Goal: Information Seeking & Learning: Find specific fact

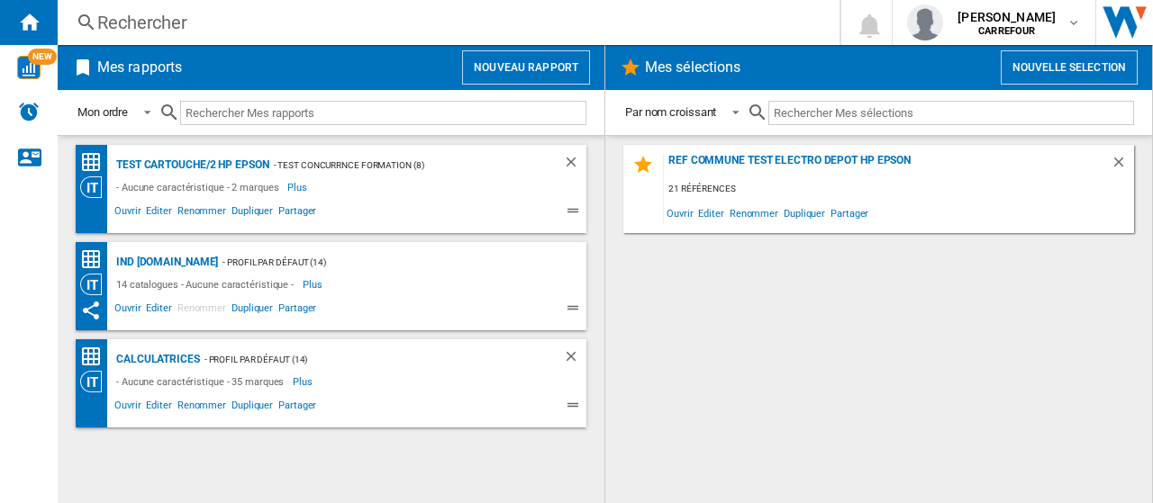
click at [225, 5] on div "Rechercher Rechercher 0 [PERSON_NAME] [GEOGRAPHIC_DATA] [GEOGRAPHIC_DATA] Mes p…" at bounding box center [605, 22] width 1095 height 45
click at [225, 15] on div "Rechercher" at bounding box center [444, 22] width 695 height 25
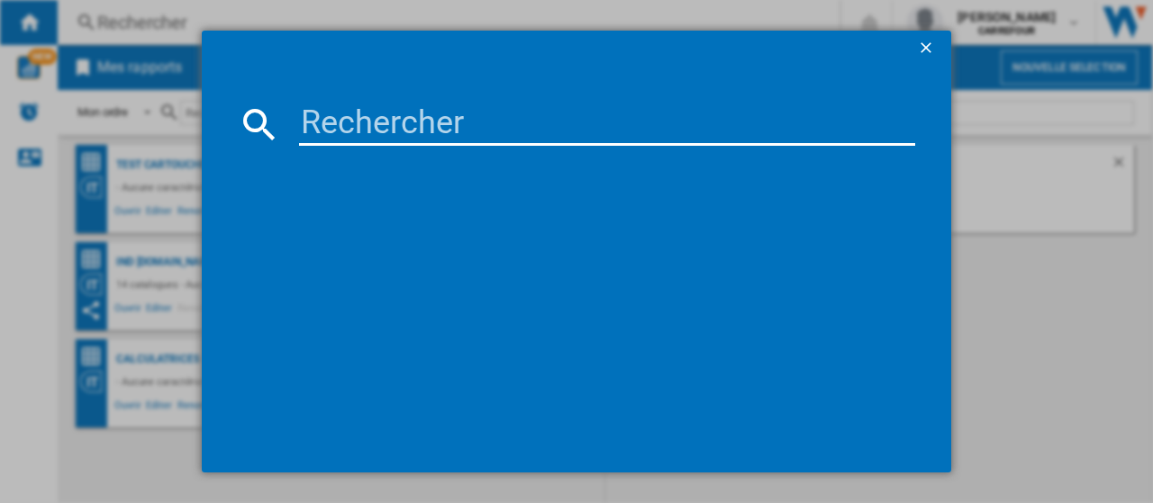
click at [331, 116] on input at bounding box center [607, 124] width 616 height 43
paste input "8050147676547"
type input "8050147676547"
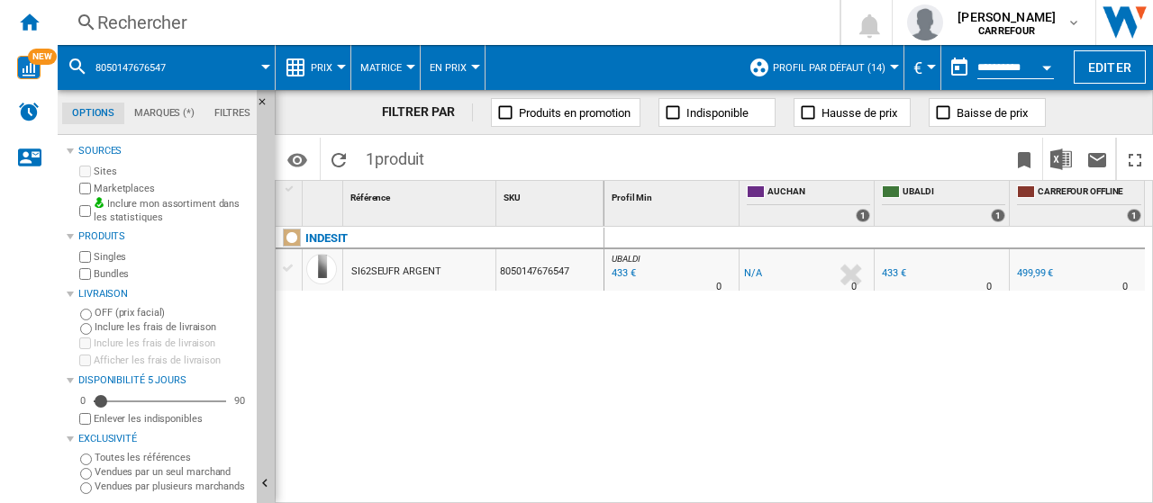
click at [1041, 69] on button "Open calendar" at bounding box center [1046, 65] width 32 height 32
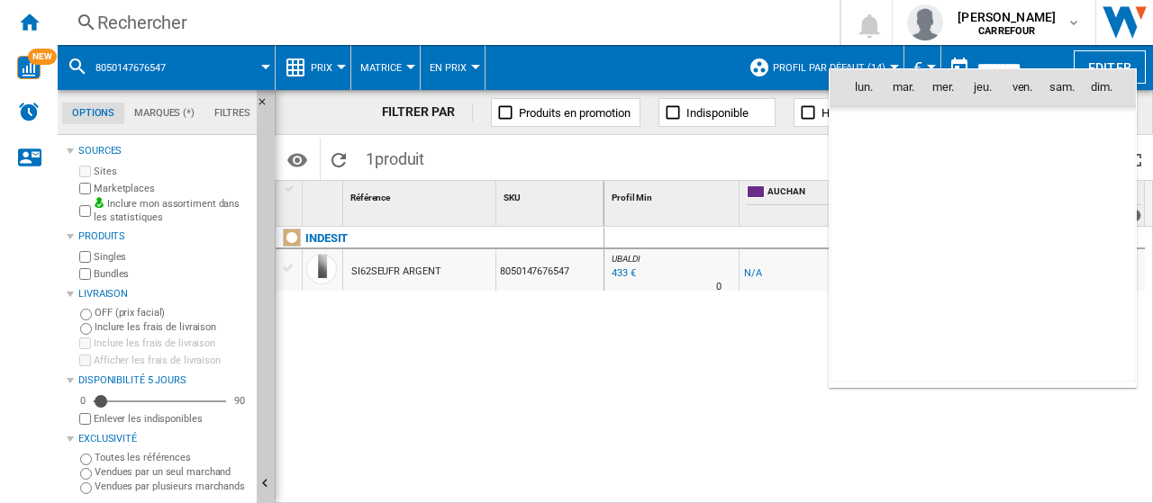
scroll to position [8592, 0]
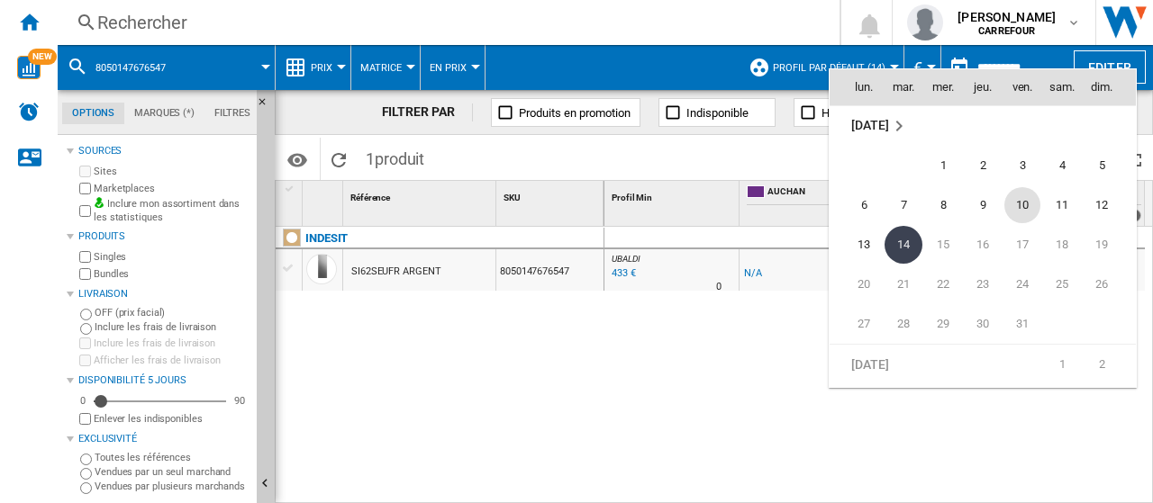
click at [1011, 199] on span "10" at bounding box center [1022, 205] width 36 height 36
type input "**********"
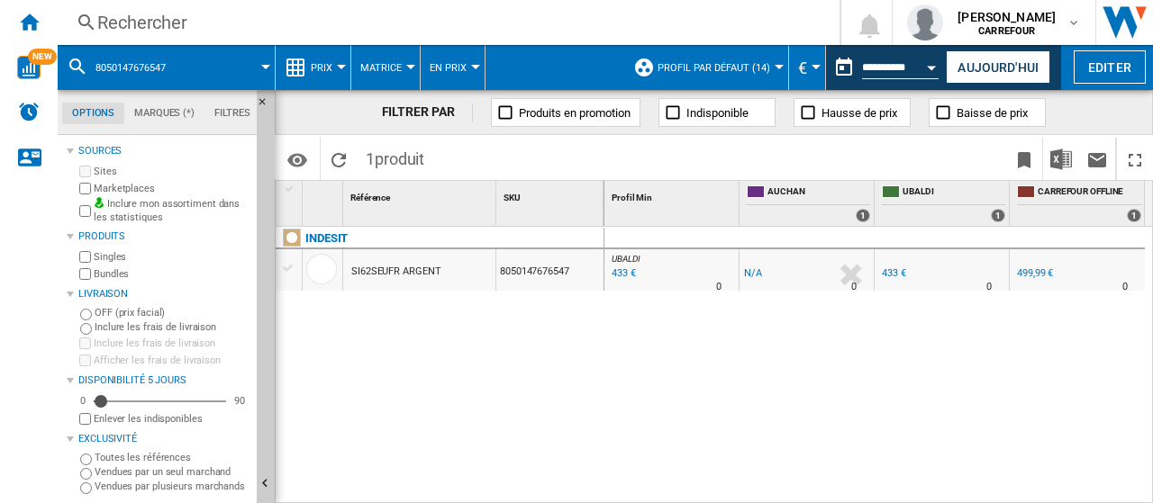
drag, startPoint x: 760, startPoint y: 269, endPoint x: 748, endPoint y: 273, distance: 13.1
click at [739, 271] on div "-1.0 % -1 € % N/A 0" at bounding box center [806, 269] width 134 height 41
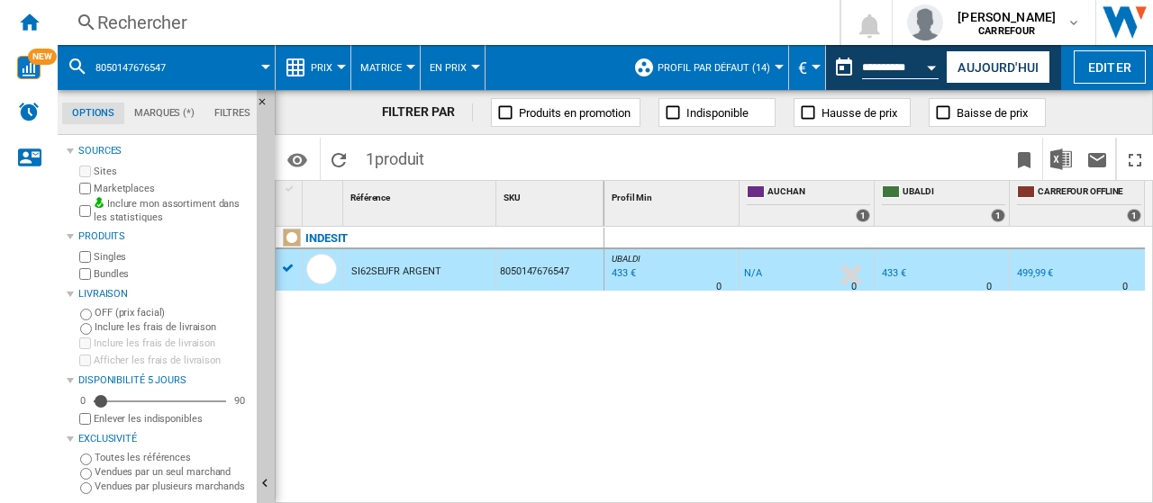
click at [730, 331] on div "[PERSON_NAME] : -1.0 % 433 € % N/A 0 [PERSON_NAME] : -1.0 % -1 € % N/A 0" at bounding box center [878, 366] width 549 height 278
drag, startPoint x: 630, startPoint y: 356, endPoint x: 739, endPoint y: 372, distance: 110.2
click at [648, 356] on div "[PERSON_NAME] : -1.0 % 433 € % N/A 0 [PERSON_NAME] : -1.0 % -1 € % N/A 0" at bounding box center [878, 366] width 549 height 278
drag, startPoint x: 879, startPoint y: 385, endPoint x: 884, endPoint y: 376, distance: 11.3
click at [879, 385] on div "[PERSON_NAME] : -1.0 % 433 € % N/A 0 [PERSON_NAME] : -1.0 % -1 € % N/A 0" at bounding box center [878, 366] width 549 height 278
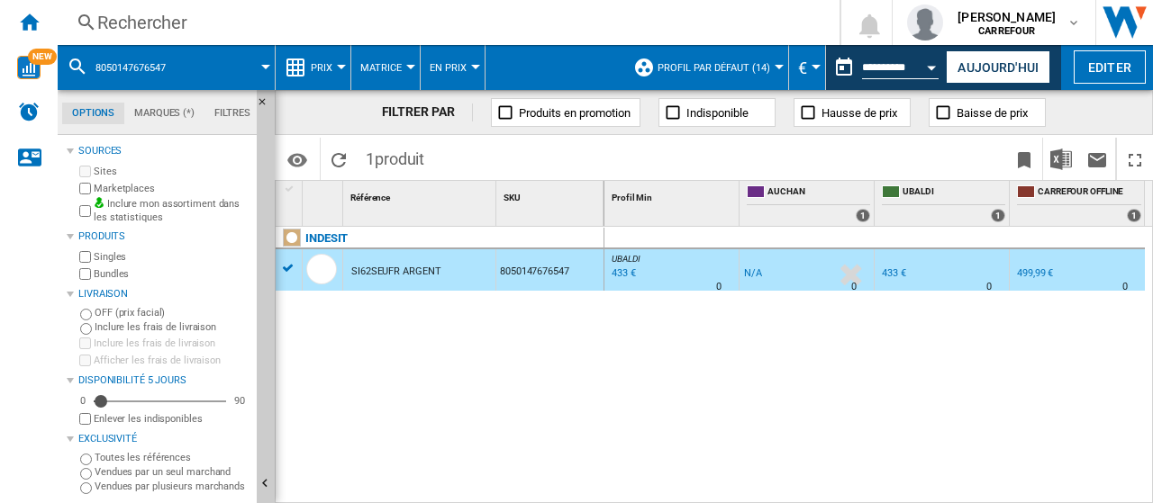
drag, startPoint x: 980, startPoint y: 351, endPoint x: 859, endPoint y: 317, distance: 125.5
click at [978, 347] on div "[PERSON_NAME] : -1.0 % 433 € % N/A 0 [PERSON_NAME] : -1.0 % -1 € % N/A 0" at bounding box center [878, 366] width 549 height 278
click at [304, 18] on div "Rechercher" at bounding box center [444, 22] width 695 height 25
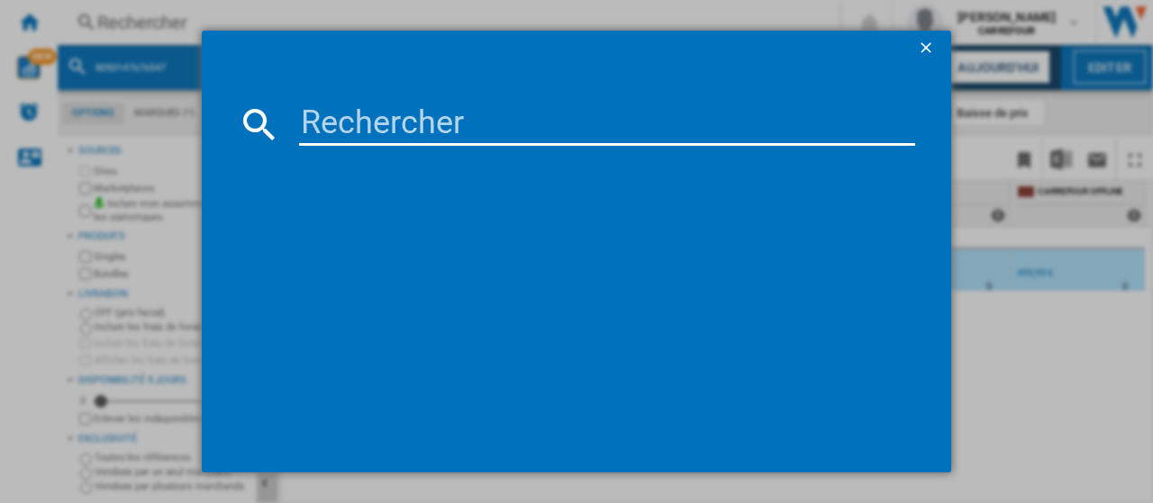
type input "7290113763784"
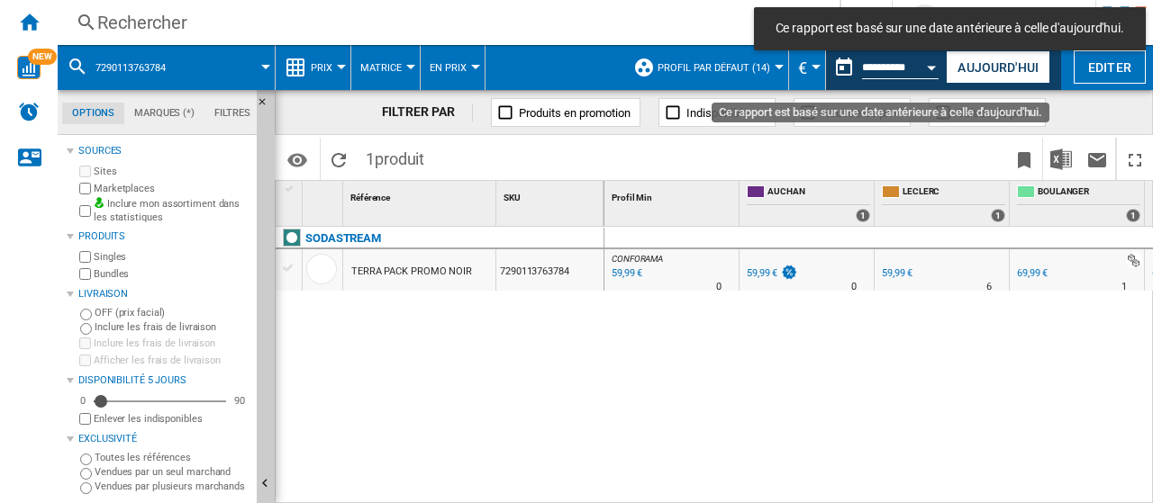
click at [921, 65] on button "Open calendar" at bounding box center [932, 65] width 32 height 32
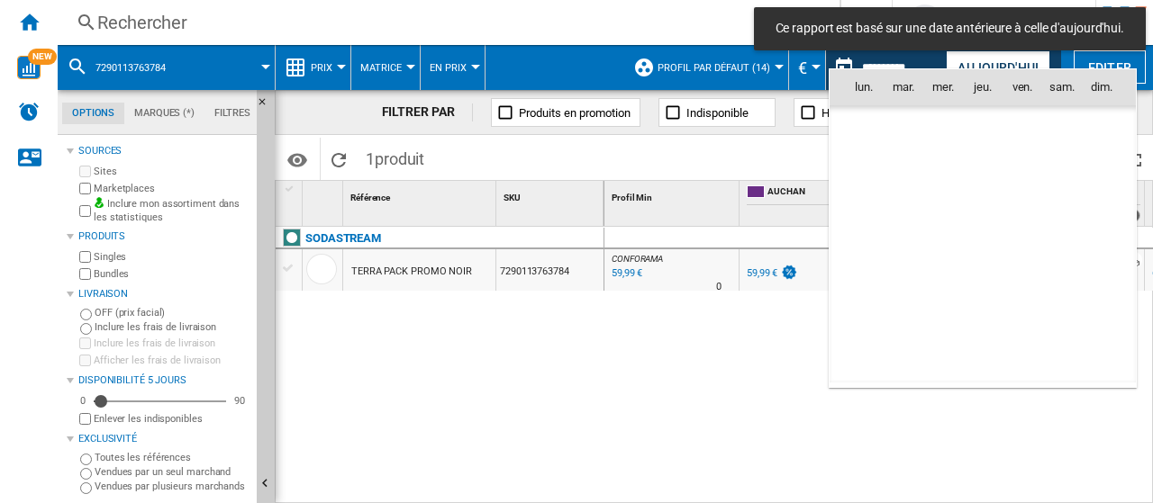
scroll to position [8592, 0]
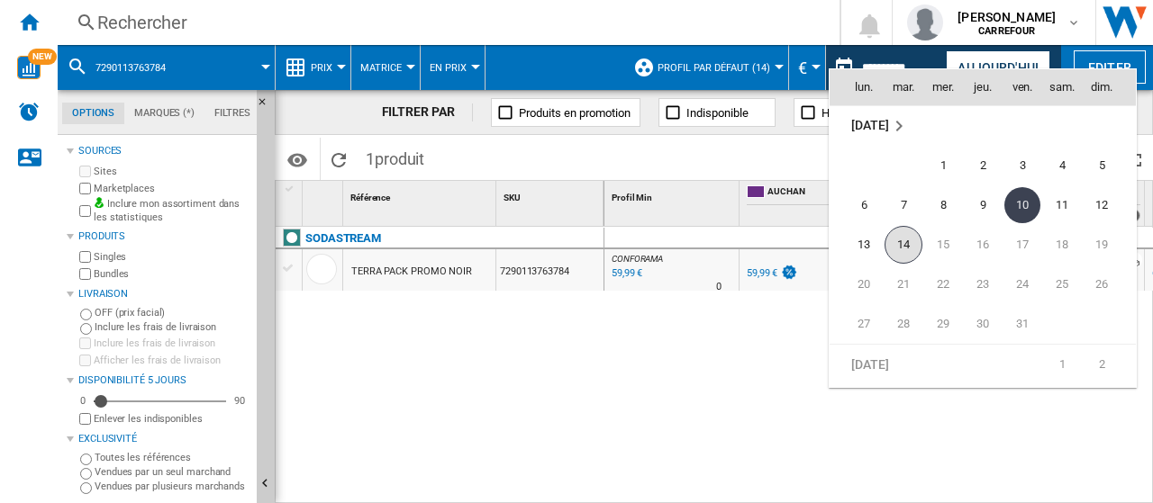
click at [911, 240] on span "14" at bounding box center [903, 245] width 38 height 38
type input "**********"
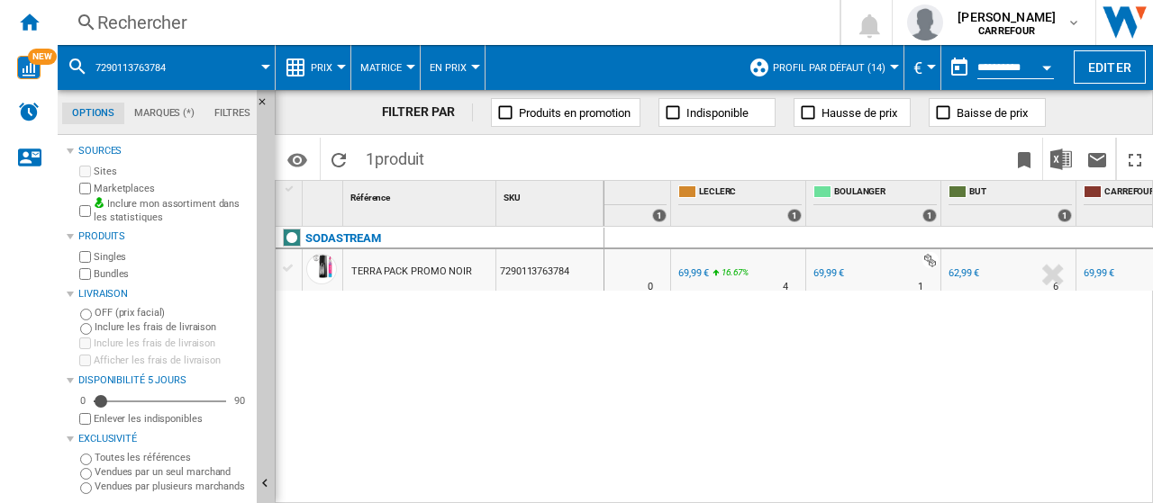
click at [706, 277] on div "69,99 €" at bounding box center [693, 274] width 31 height 12
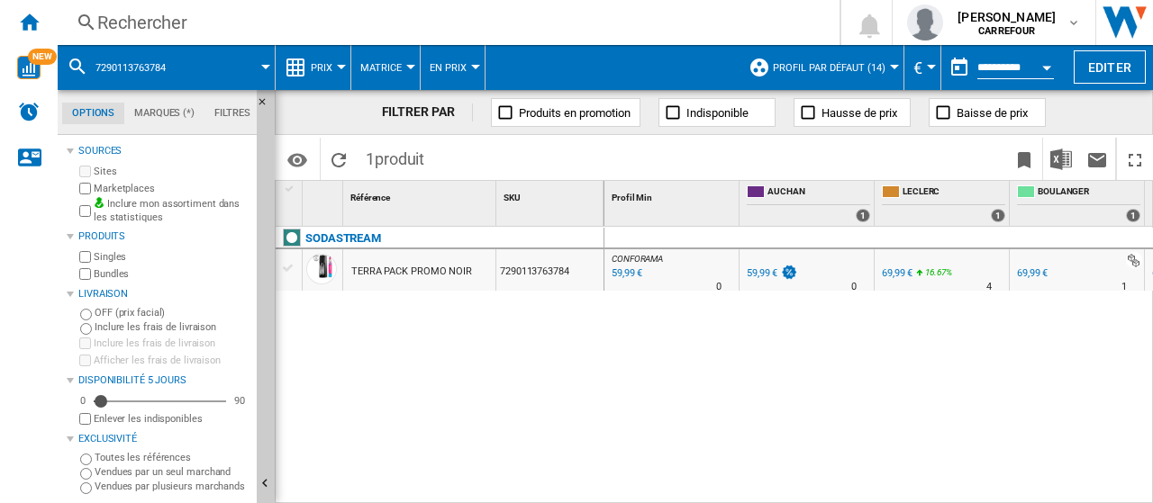
click at [177, 12] on div "Rechercher" at bounding box center [444, 22] width 695 height 25
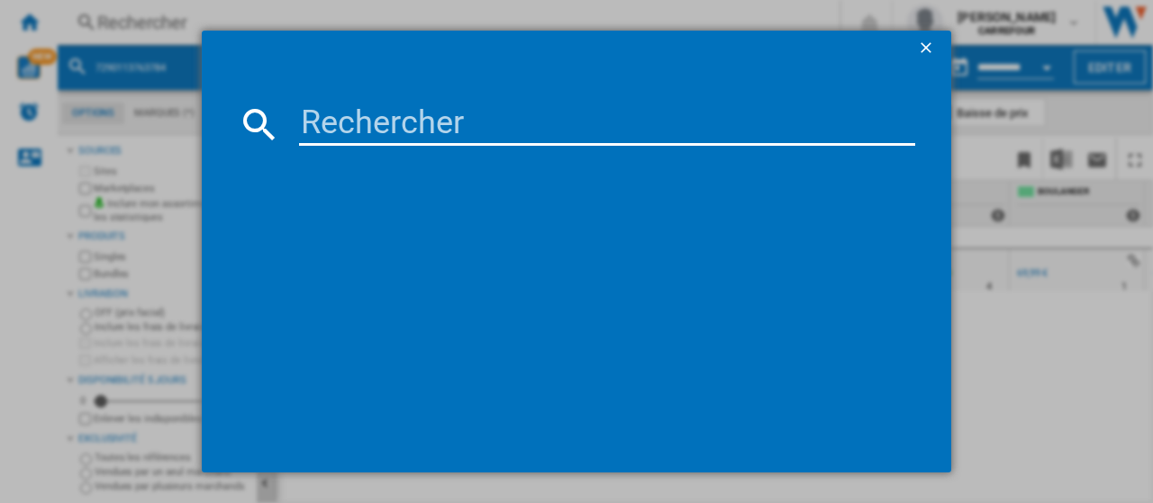
type input "7290113764019"
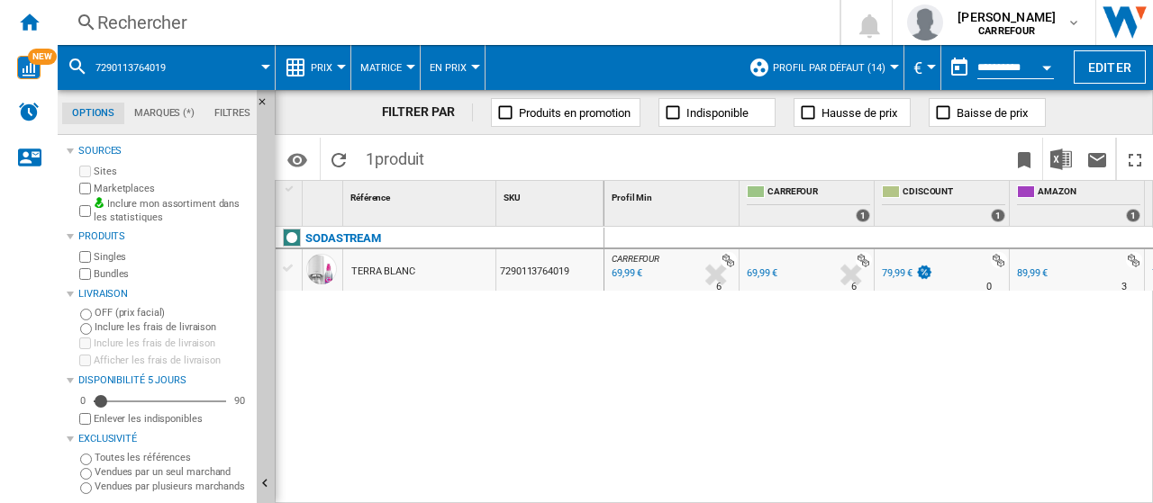
drag, startPoint x: 791, startPoint y: 494, endPoint x: 807, endPoint y: 503, distance: 18.1
click at [814, 503] on div "CARREFOUR : FR CARREFOUR 0.0 % 69,99 € % N/A 6 [GEOGRAPHIC_DATA] : FR CARREFOUR…" at bounding box center [878, 366] width 549 height 278
click at [275, 21] on div "Rechercher" at bounding box center [444, 22] width 695 height 25
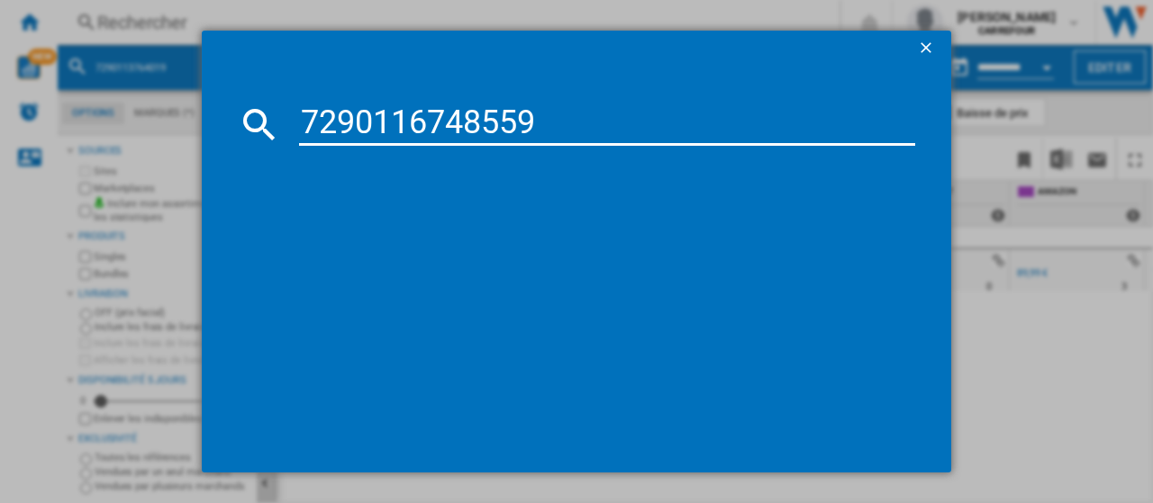
type input "7290116748559"
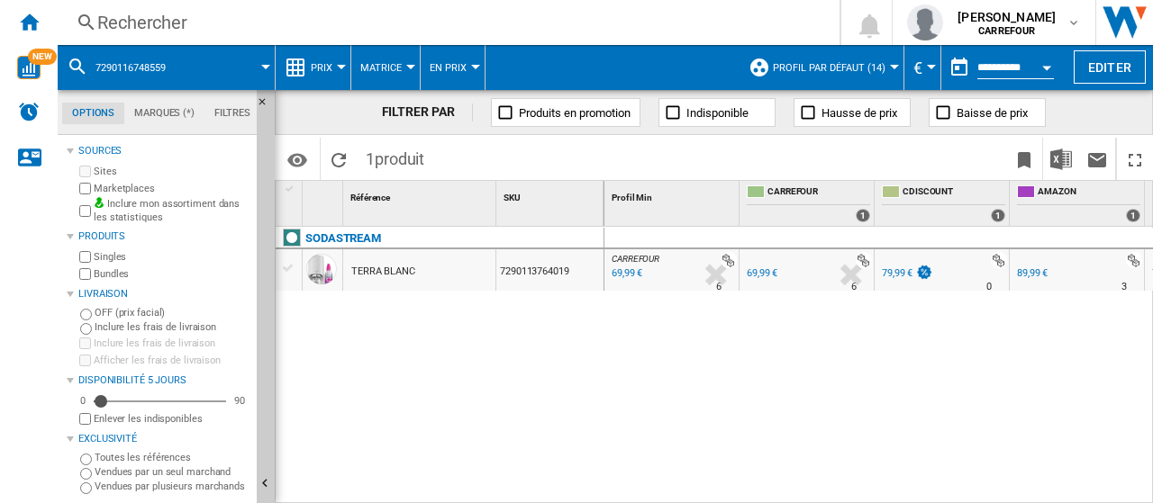
click at [150, 23] on div "Rechercher" at bounding box center [444, 22] width 695 height 25
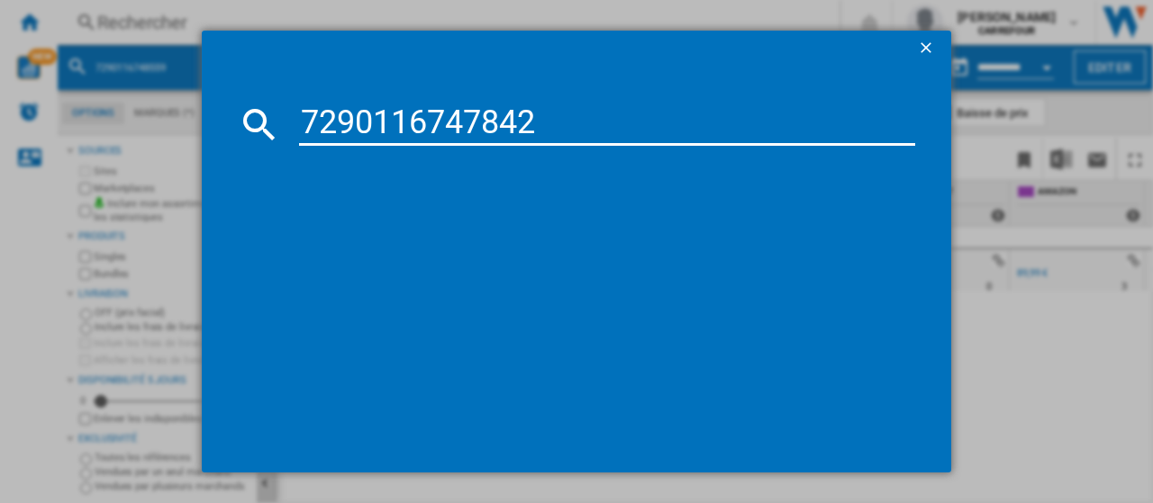
type input "7290116747842"
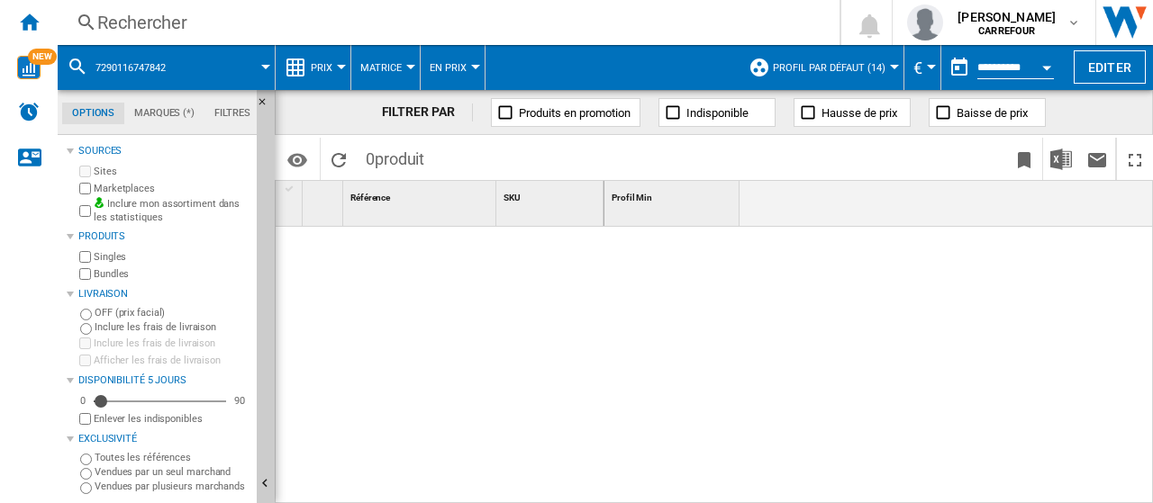
click at [221, 16] on div "Rechercher" at bounding box center [444, 22] width 695 height 25
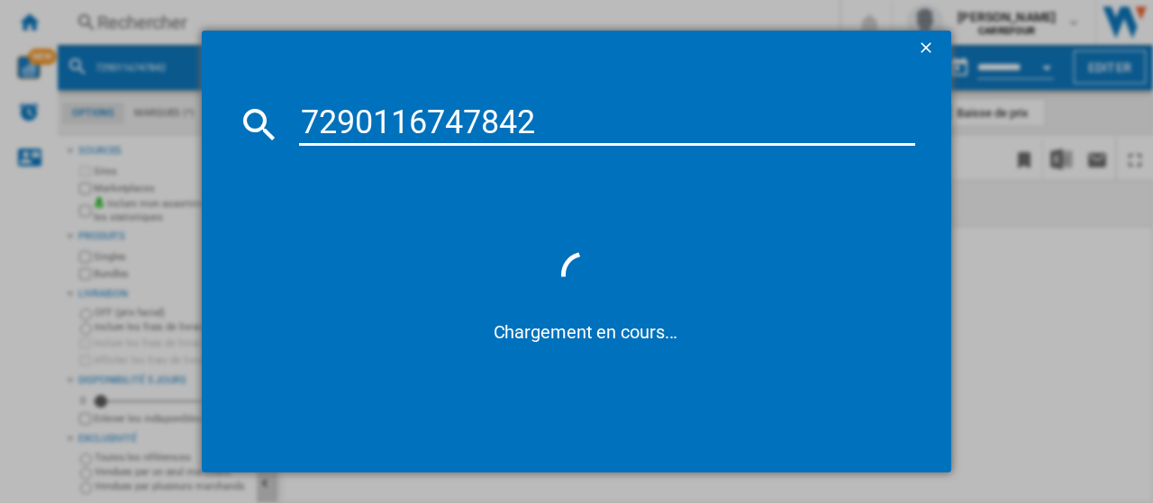
type input "7290116747842"
drag, startPoint x: 585, startPoint y: 141, endPoint x: 265, endPoint y: 121, distance: 321.3
click at [265, 121] on div "7290116747842" at bounding box center [576, 124] width 677 height 43
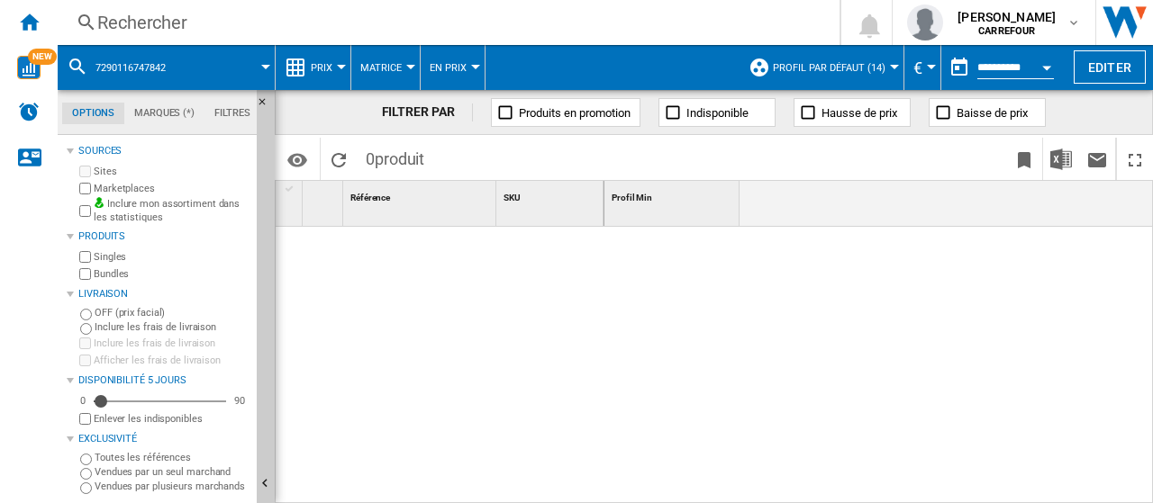
click at [597, 338] on div at bounding box center [440, 361] width 329 height 268
